Goal: Information Seeking & Learning: Find specific page/section

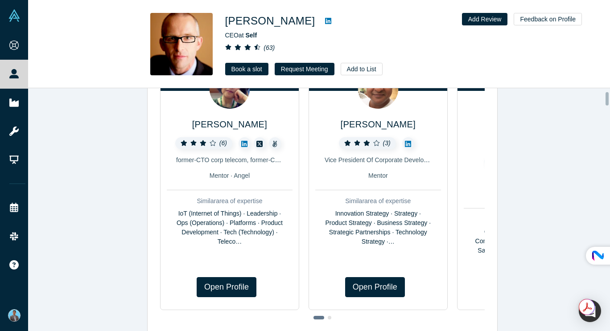
scroll to position [89, 0]
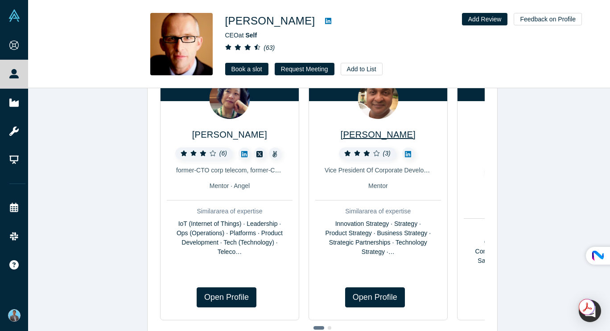
click at [375, 134] on span "[PERSON_NAME]" at bounding box center [378, 135] width 75 height 10
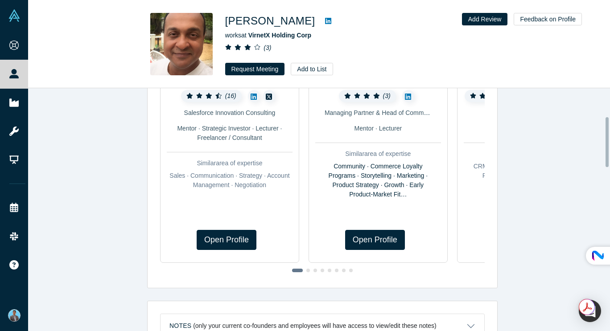
scroll to position [138, 0]
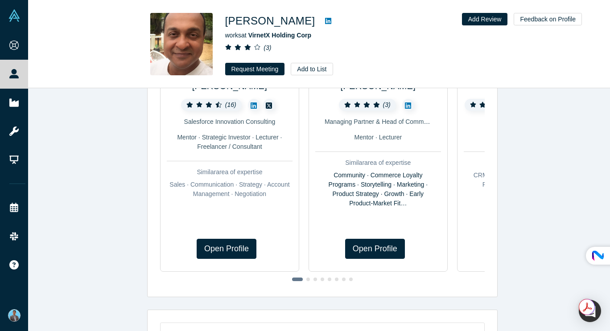
click at [325, 22] on icon at bounding box center [328, 20] width 6 height 7
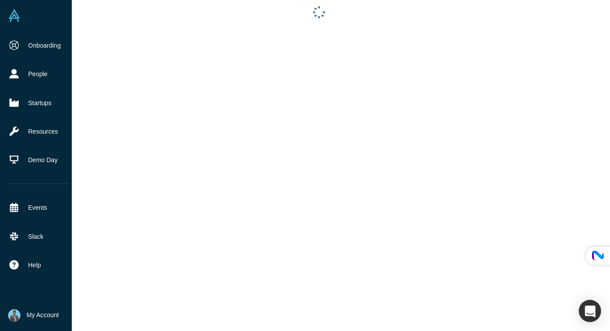
click at [16, 18] on img at bounding box center [14, 15] width 12 height 12
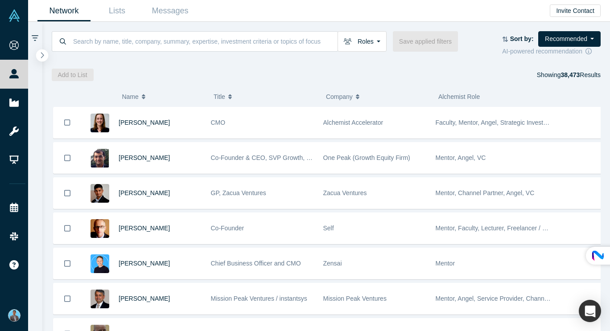
click at [44, 57] on icon "button" at bounding box center [42, 55] width 4 height 7
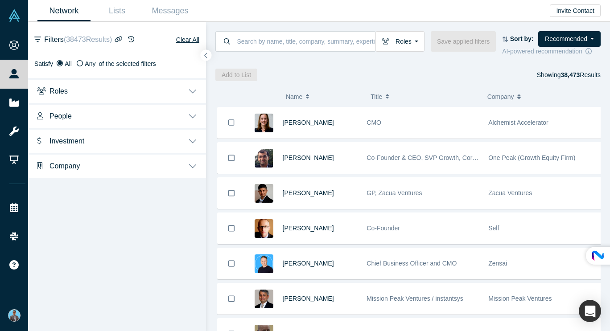
click at [195, 168] on button "Company" at bounding box center [117, 165] width 178 height 25
click at [197, 211] on button "Category" at bounding box center [117, 212] width 178 height 23
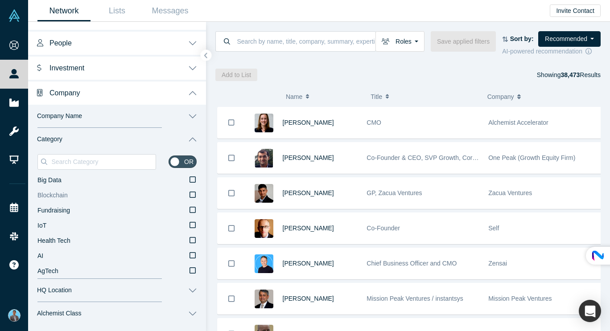
scroll to position [82, 0]
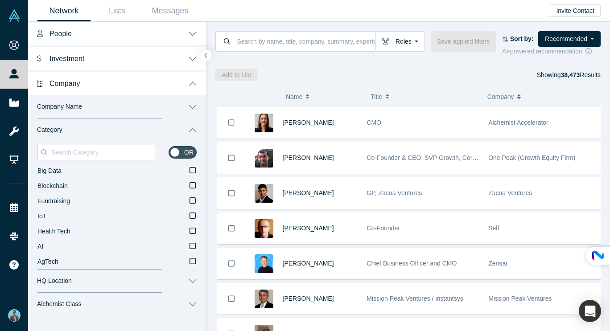
click at [186, 304] on button "Alchemist Class" at bounding box center [117, 304] width 178 height 23
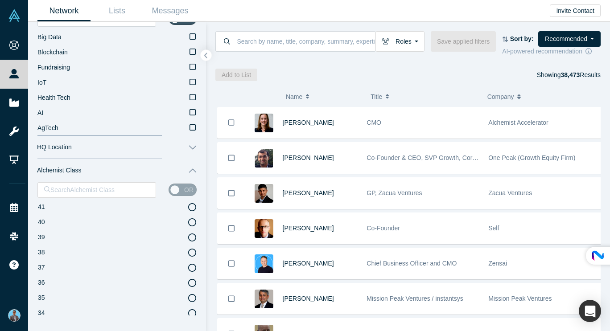
scroll to position [134, 0]
click at [190, 170] on button "Alchemist Class" at bounding box center [117, 170] width 178 height 23
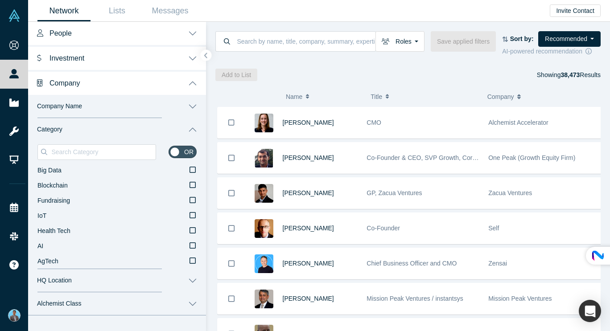
scroll to position [82, 0]
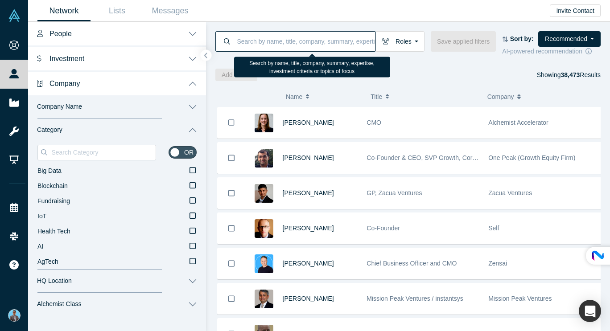
click at [285, 39] on input at bounding box center [305, 41] width 139 height 21
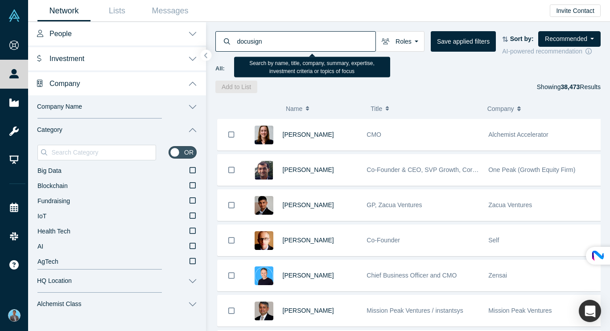
type input "docusign"
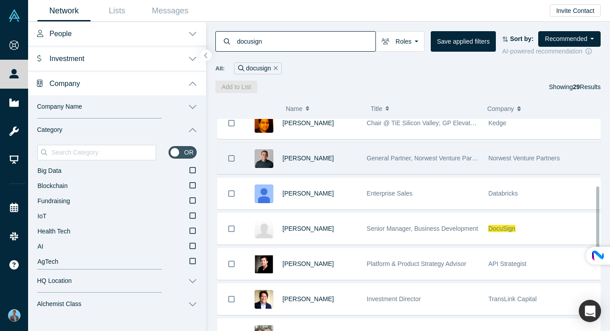
scroll to position [312, 0]
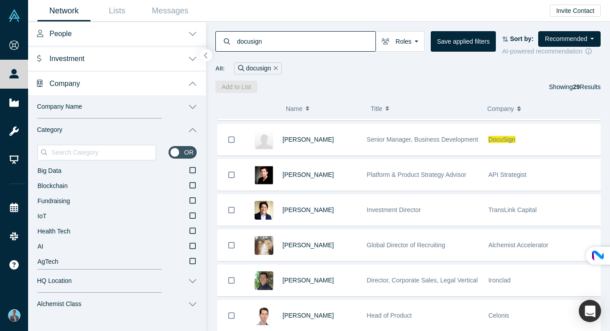
click at [207, 59] on button "button" at bounding box center [206, 55] width 12 height 12
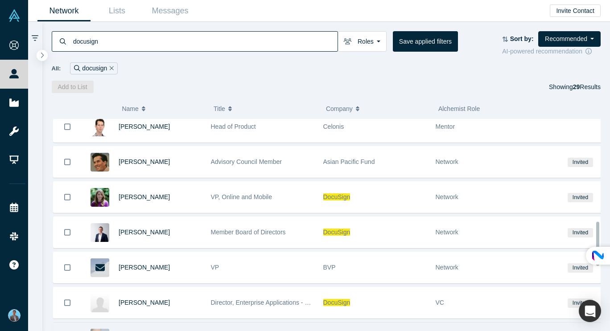
scroll to position [491, 0]
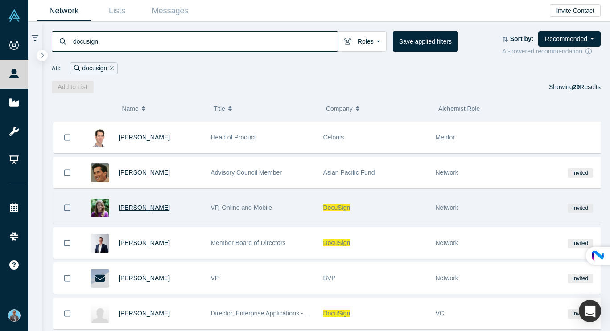
click at [126, 210] on span "Robin Joy" at bounding box center [144, 207] width 51 height 7
